Goal: Information Seeking & Learning: Learn about a topic

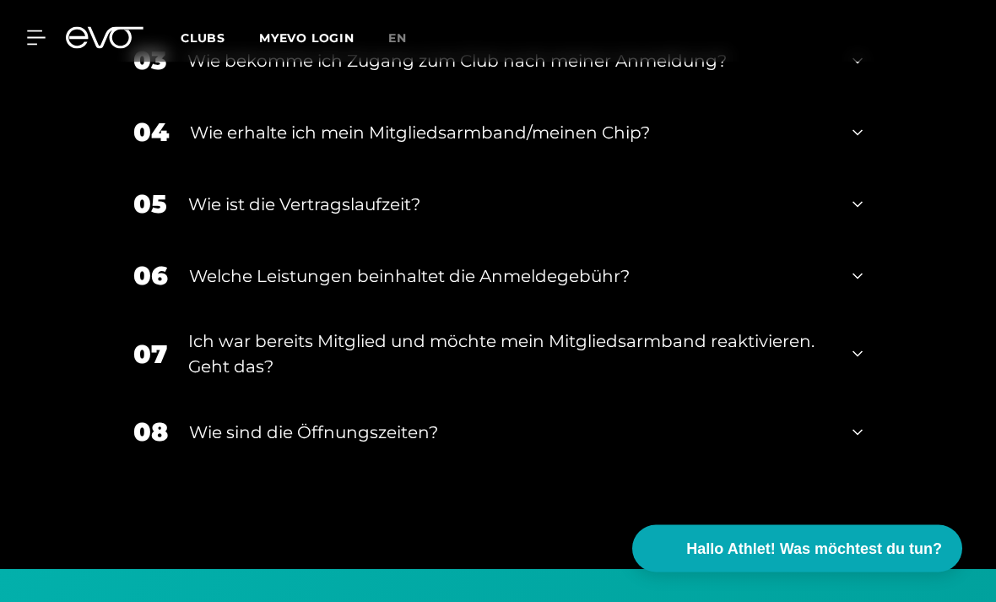
scroll to position [3494, 0]
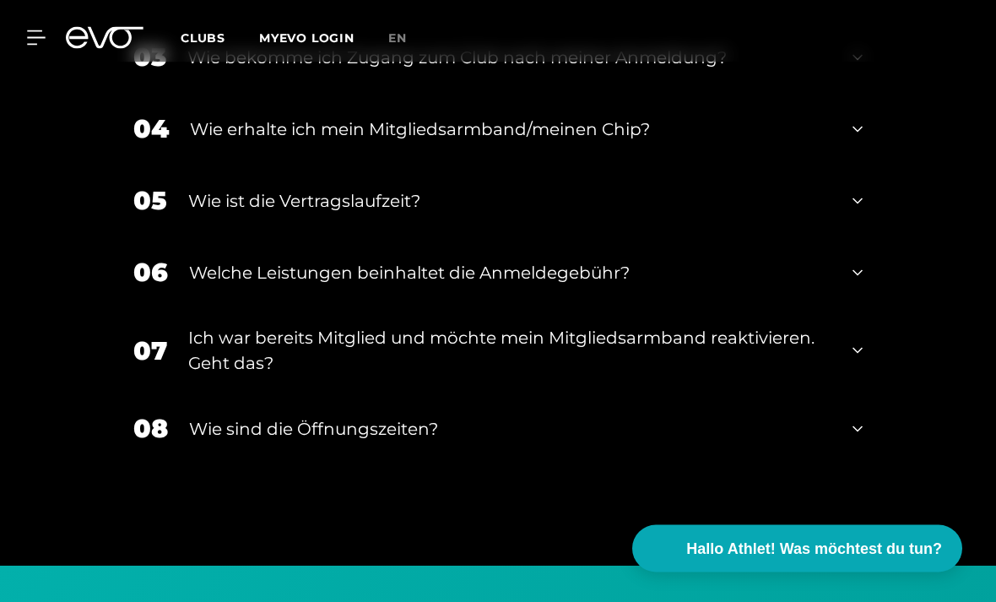
click at [749, 376] on div "Ich war bereits Mitglied und möchte mein Mitgliedsarmband reaktivieren. Geht da…" at bounding box center [509, 351] width 643 height 51
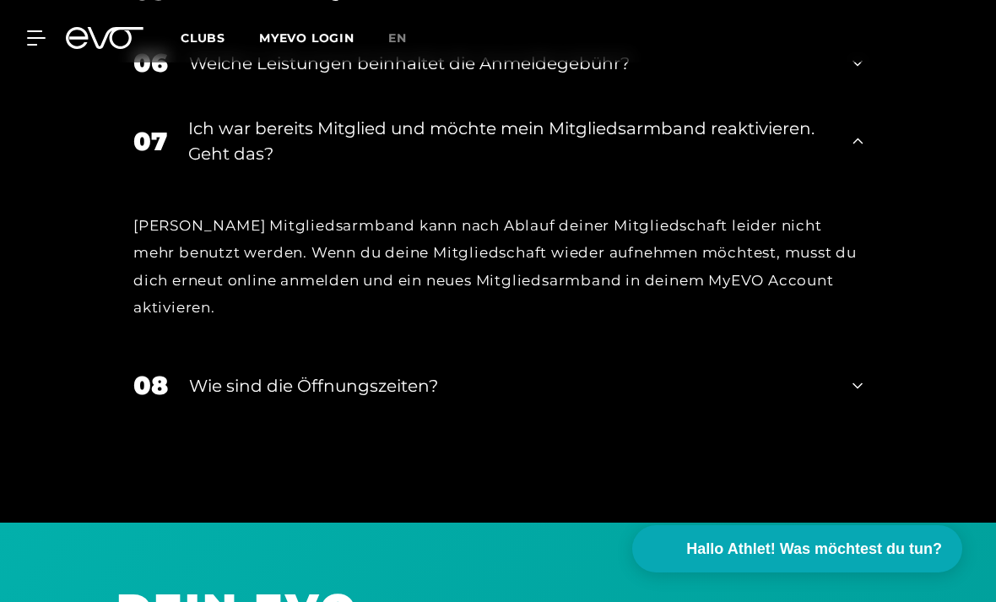
click at [766, 398] on div "Wie sind die Öffnungszeiten?" at bounding box center [510, 385] width 642 height 25
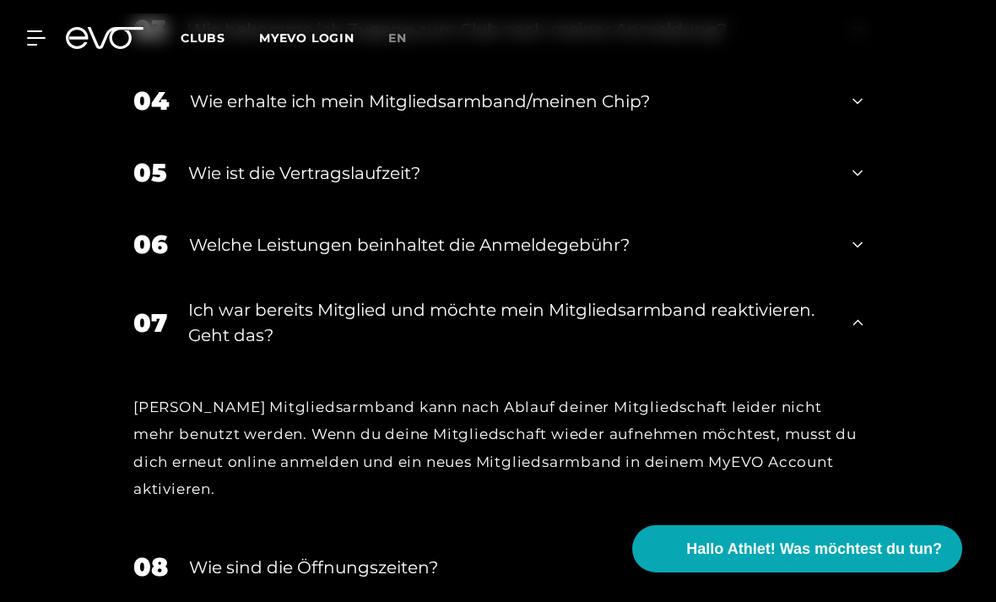
scroll to position [3481, 0]
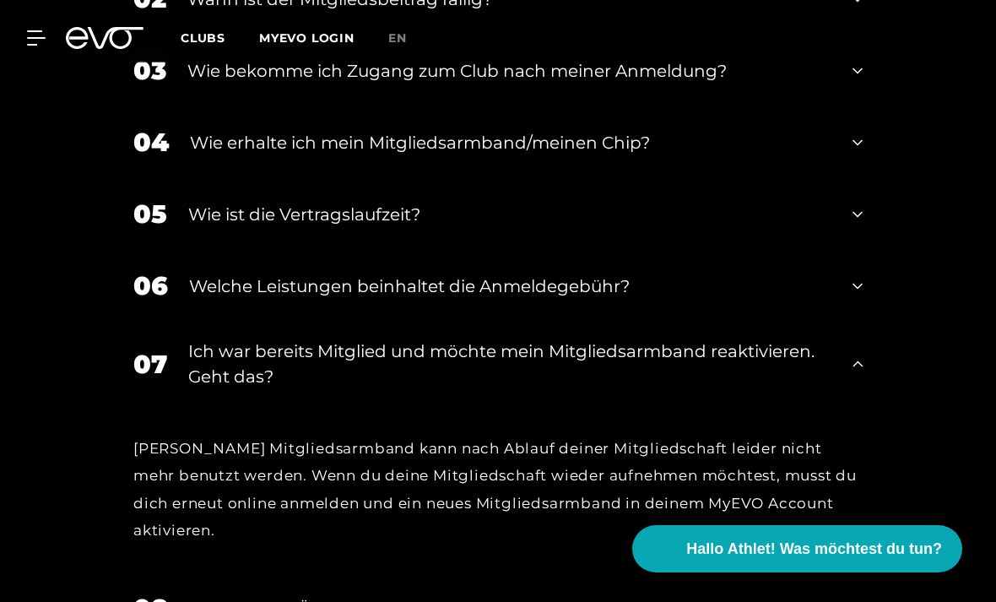
click at [802, 227] on div "Wie ist die Vertragslaufzeit?" at bounding box center [509, 214] width 643 height 25
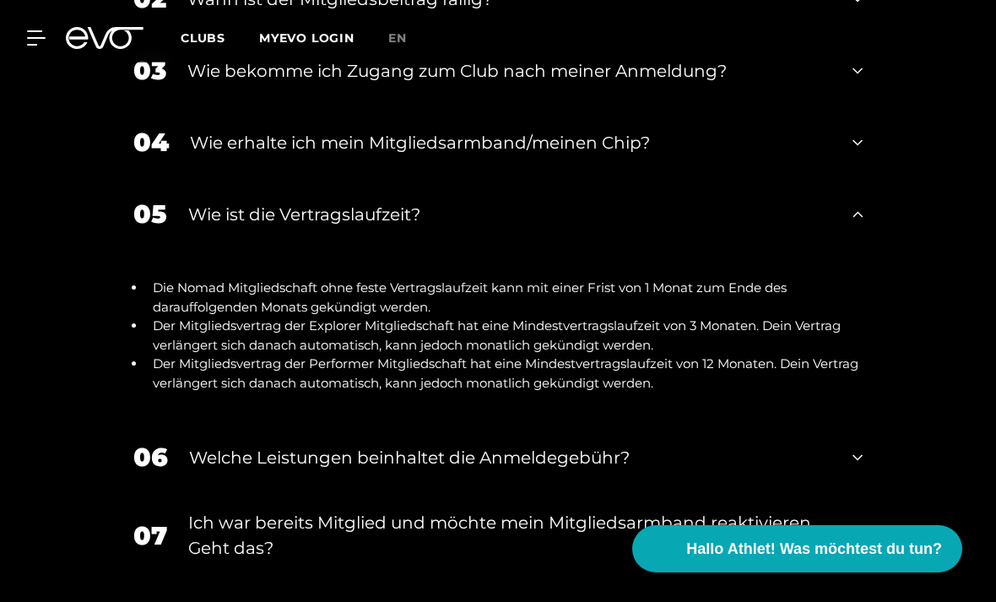
click at [747, 479] on div "06 Welche Leistungen beinhaltet die Anmeldegebühr?" at bounding box center [497, 457] width 763 height 72
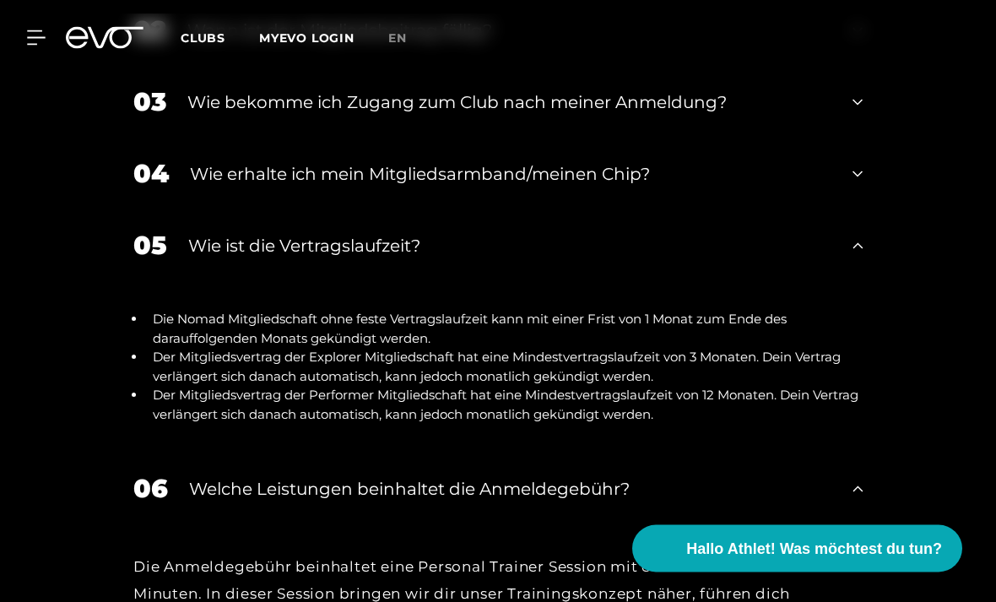
scroll to position [3416, 0]
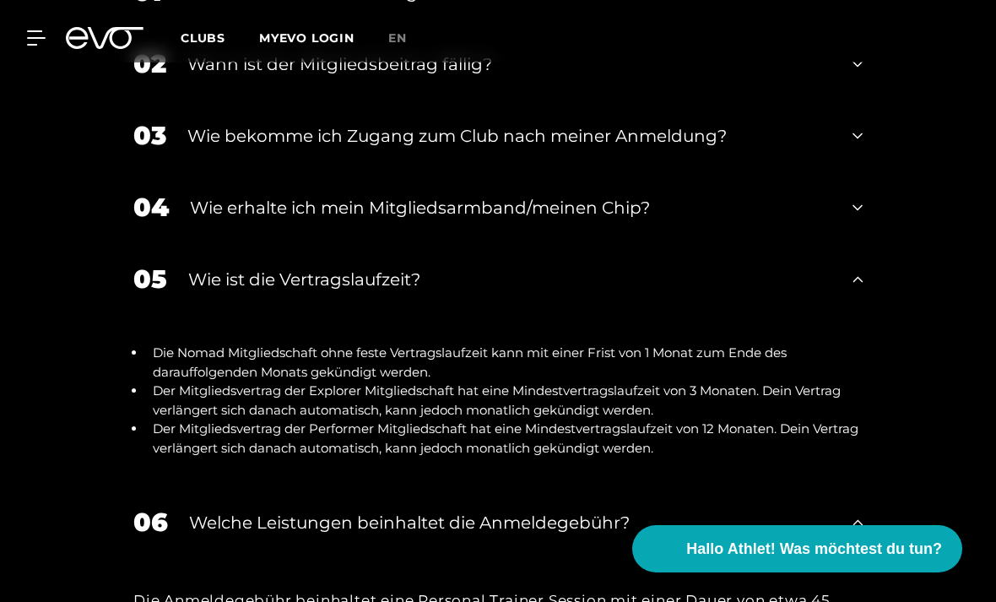
click at [826, 149] on div "Wie bekomme ich Zugang zum Club nach meiner Anmeldung?" at bounding box center [509, 135] width 644 height 25
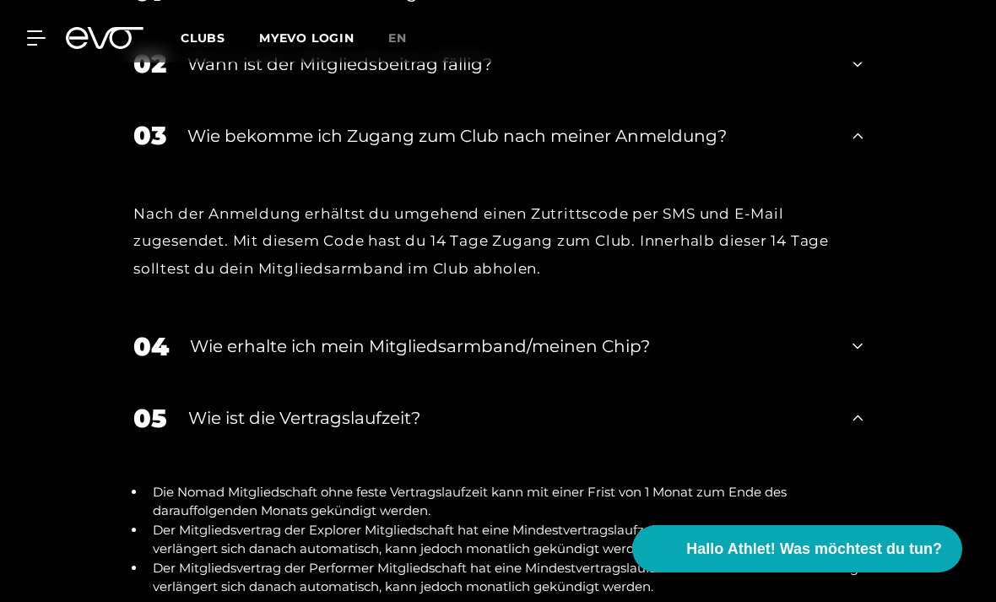
click at [791, 372] on div "04 Wie erhalte ich mein Mitgliedsarmband/meinen Chip?" at bounding box center [497, 347] width 763 height 72
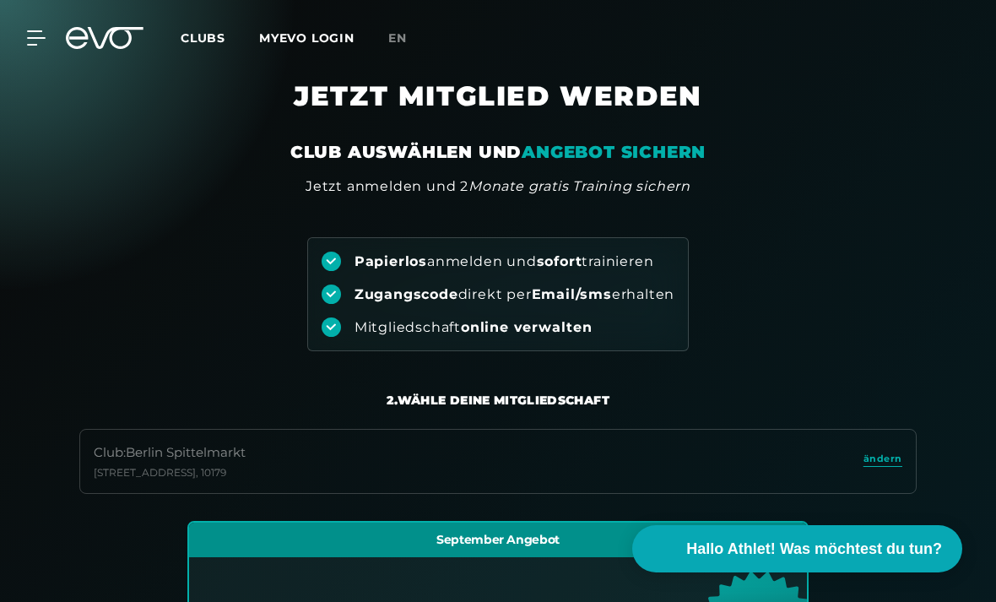
scroll to position [0, 0]
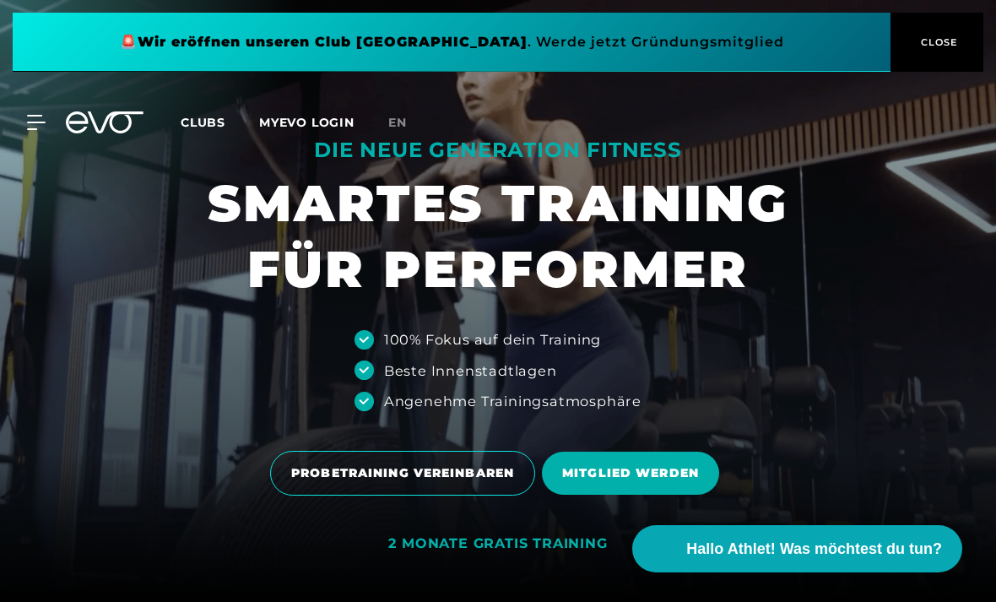
click at [329, 115] on link "MYEVO LOGIN" at bounding box center [306, 122] width 95 height 15
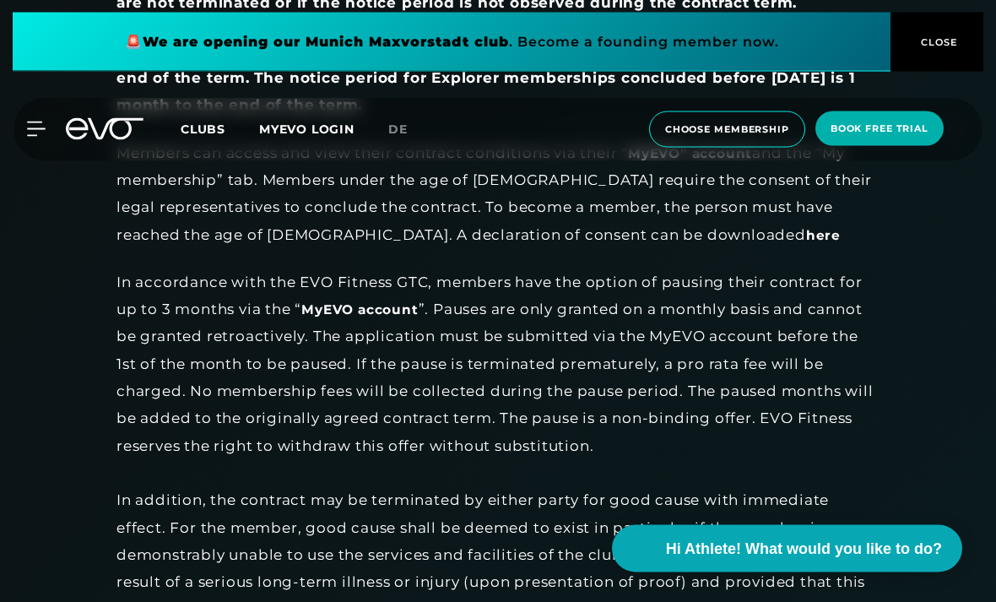
scroll to position [1939, 0]
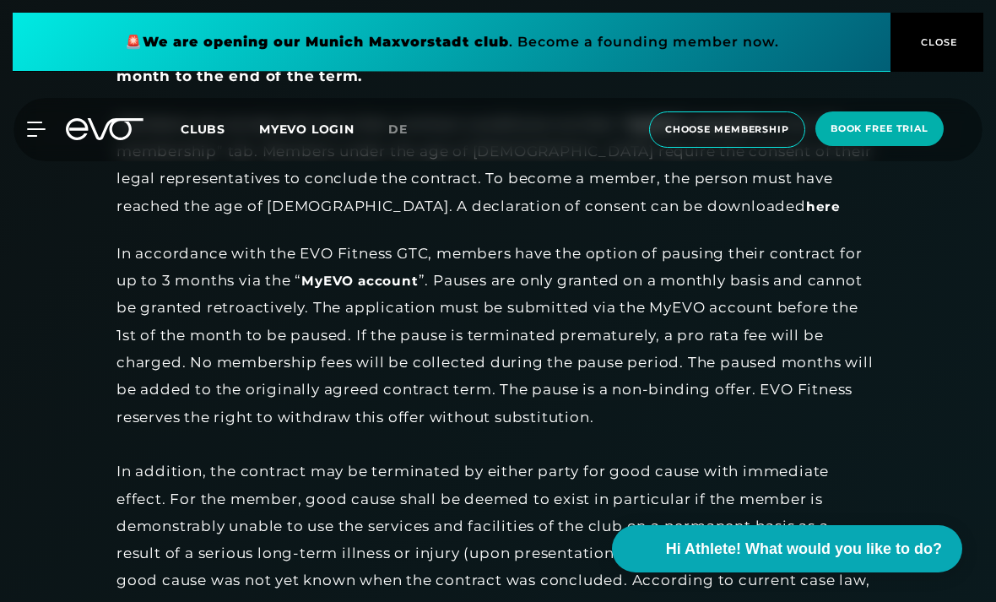
click at [924, 572] on button "Hi Athlete! What would you like to do?" at bounding box center [787, 548] width 350 height 47
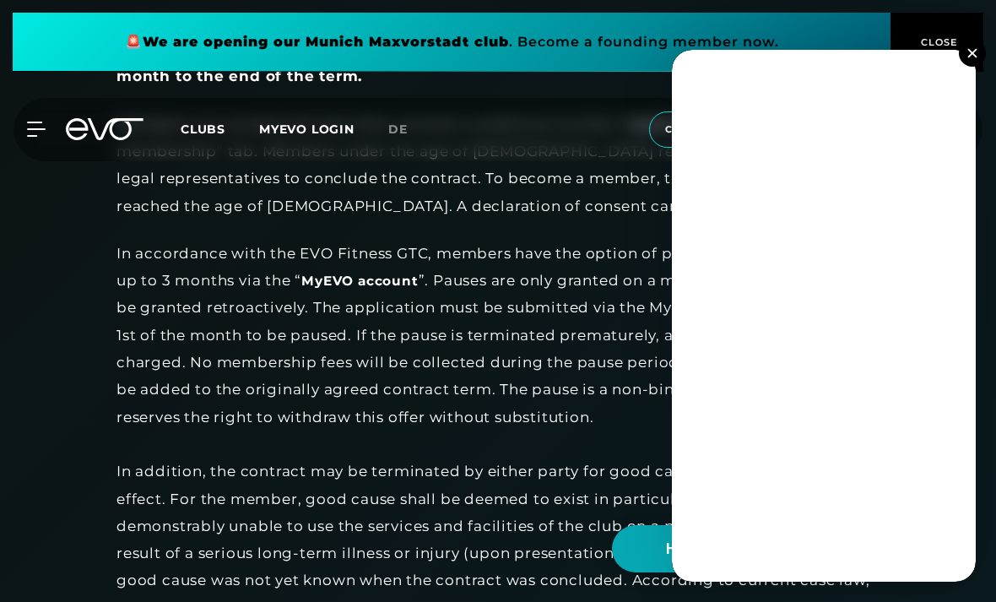
click at [970, 67] on button at bounding box center [972, 53] width 27 height 27
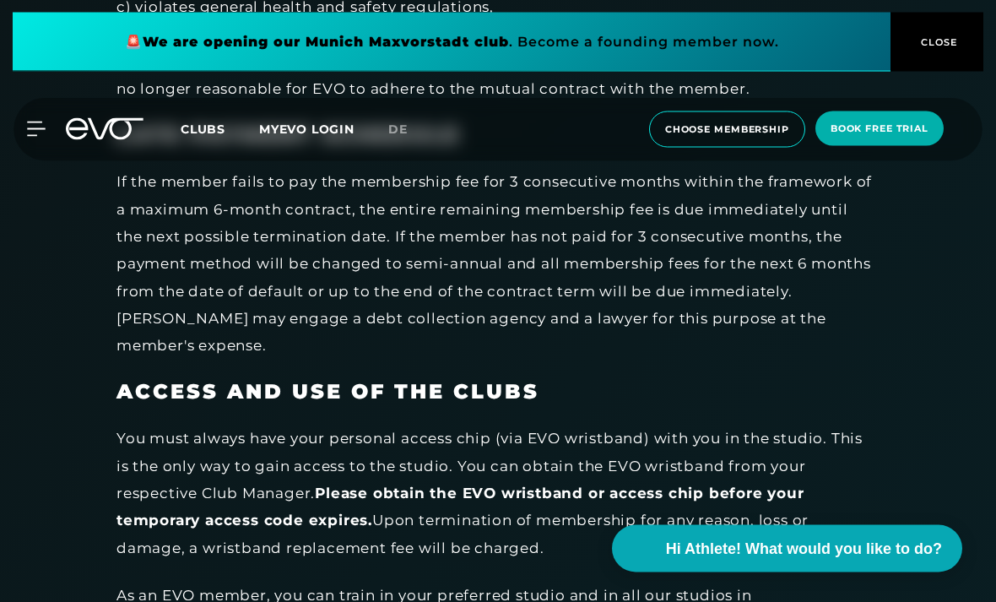
scroll to position [2935, 0]
